Goal: Task Accomplishment & Management: Manage account settings

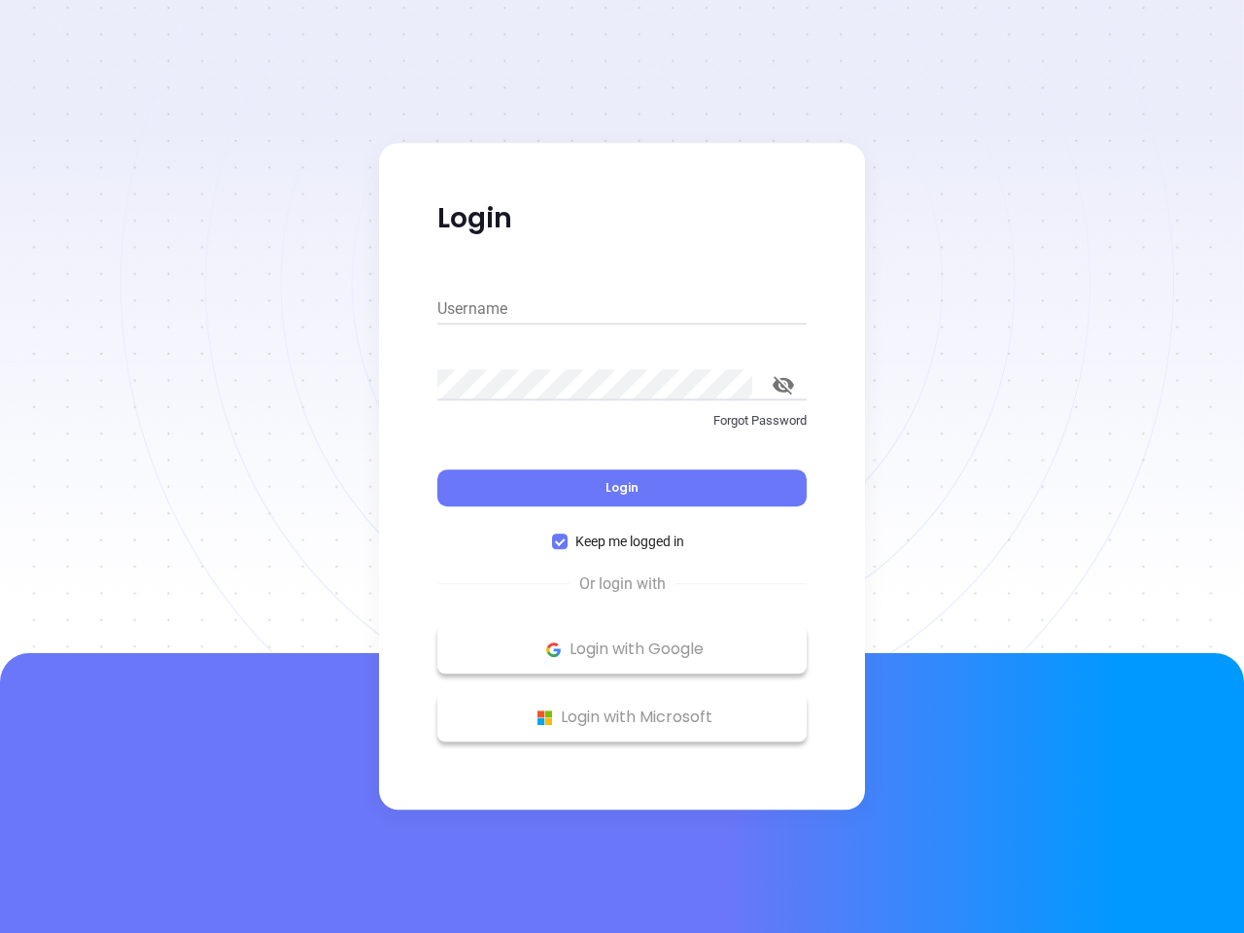
click at [622, 467] on div "Login" at bounding box center [621, 476] width 369 height 60
click at [622, 309] on input "Username" at bounding box center [621, 309] width 369 height 31
click at [783, 385] on icon "toggle password visibility" at bounding box center [783, 385] width 21 height 18
click at [622, 488] on span "Login" at bounding box center [622, 487] width 33 height 17
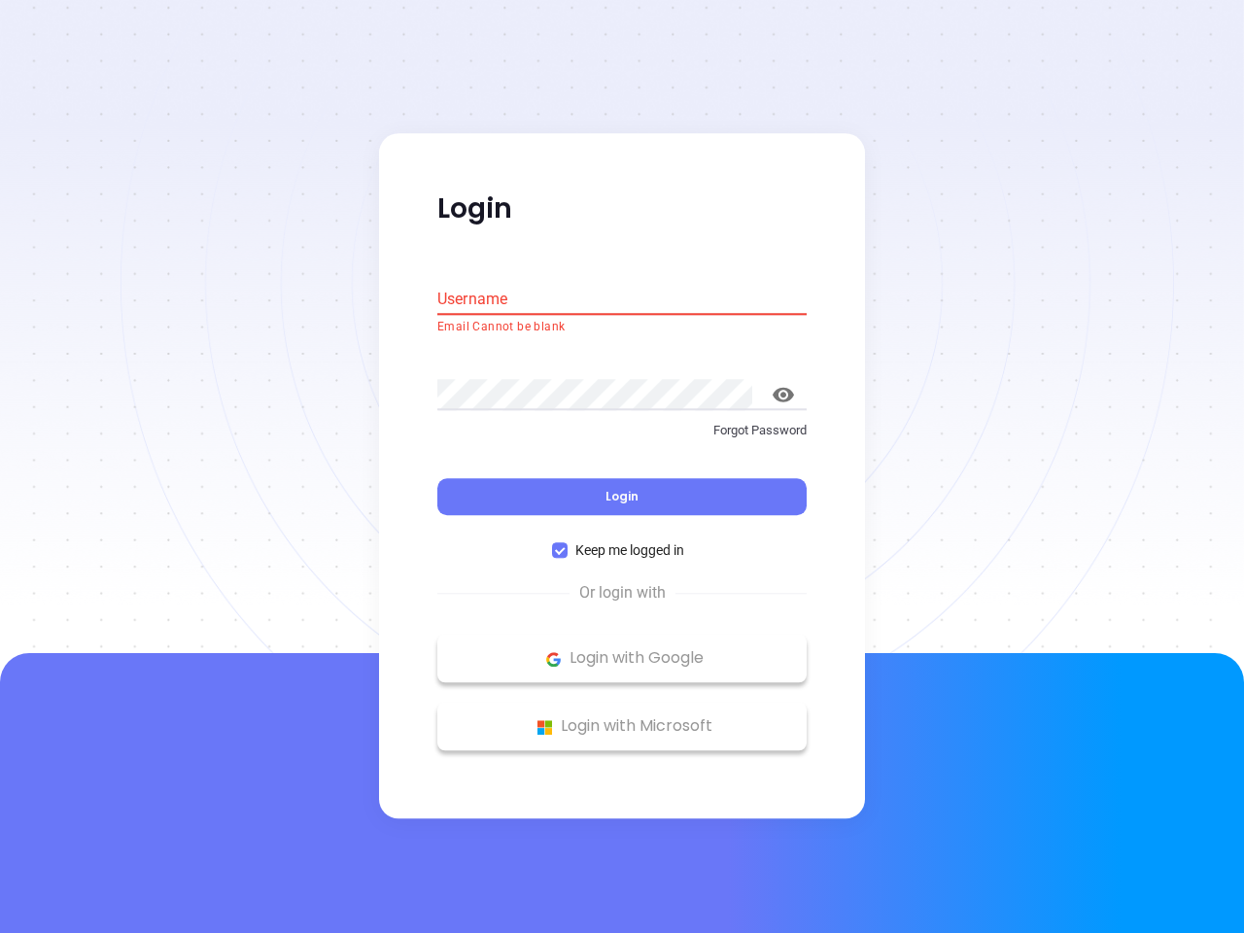
click at [622, 541] on span "Keep me logged in" at bounding box center [630, 550] width 124 height 21
click at [568, 543] on input "Keep me logged in" at bounding box center [560, 551] width 16 height 16
checkbox input "false"
click at [622, 649] on p "Login with Google" at bounding box center [622, 658] width 350 height 29
click at [622, 717] on p "Login with Microsoft" at bounding box center [622, 727] width 350 height 29
